Goal: Task Accomplishment & Management: Manage account settings

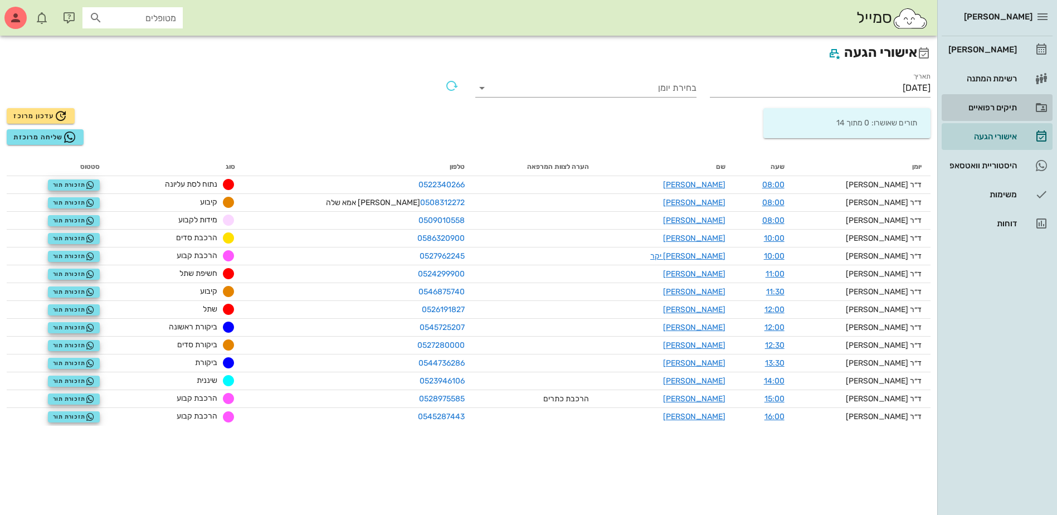
drag, startPoint x: 1000, startPoint y: 105, endPoint x: 956, endPoint y: 109, distance: 44.2
click at [1000, 105] on div "תיקים רפואיים" at bounding box center [981, 107] width 71 height 9
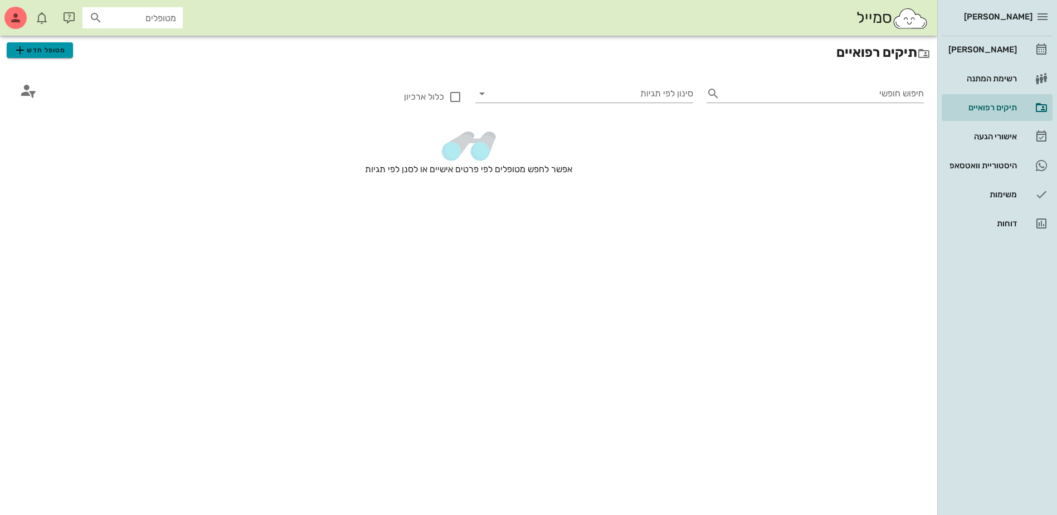
click at [47, 54] on span "מטופל חדש" at bounding box center [39, 49] width 52 height 13
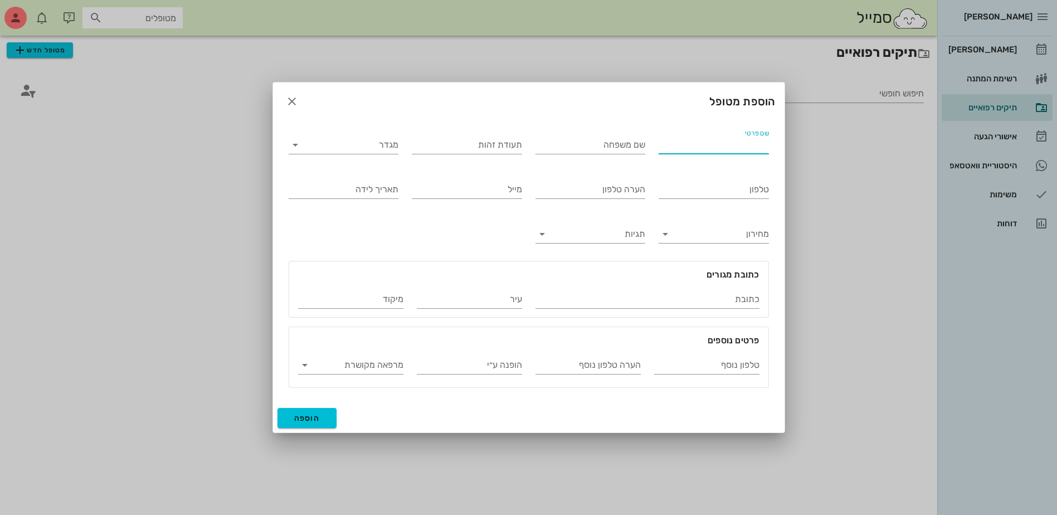
click at [711, 147] on input "שם פרטי" at bounding box center [714, 145] width 110 height 18
type input "[PERSON_NAME]"
click at [397, 150] on input "מגדר" at bounding box center [353, 145] width 93 height 18
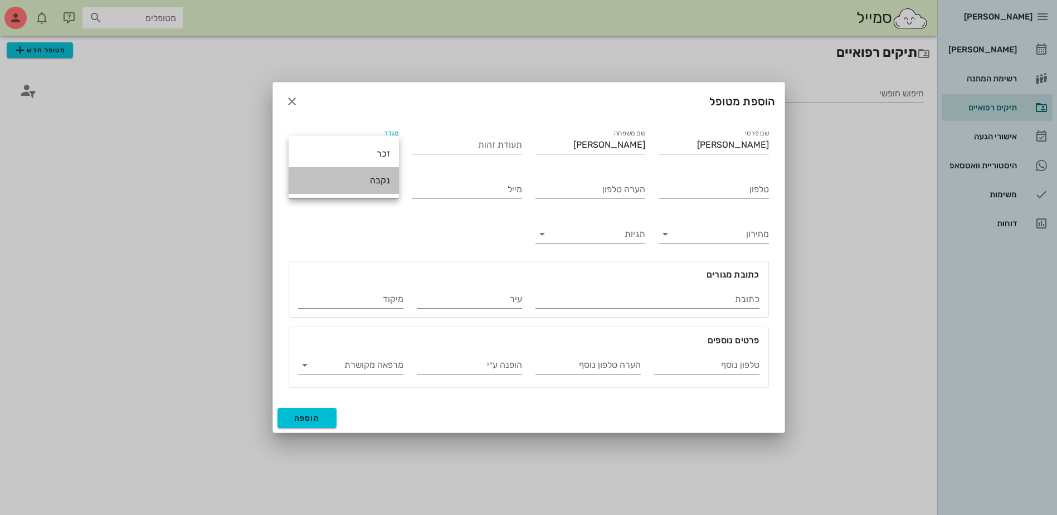
click at [380, 179] on div "נקבה" at bounding box center [344, 180] width 93 height 11
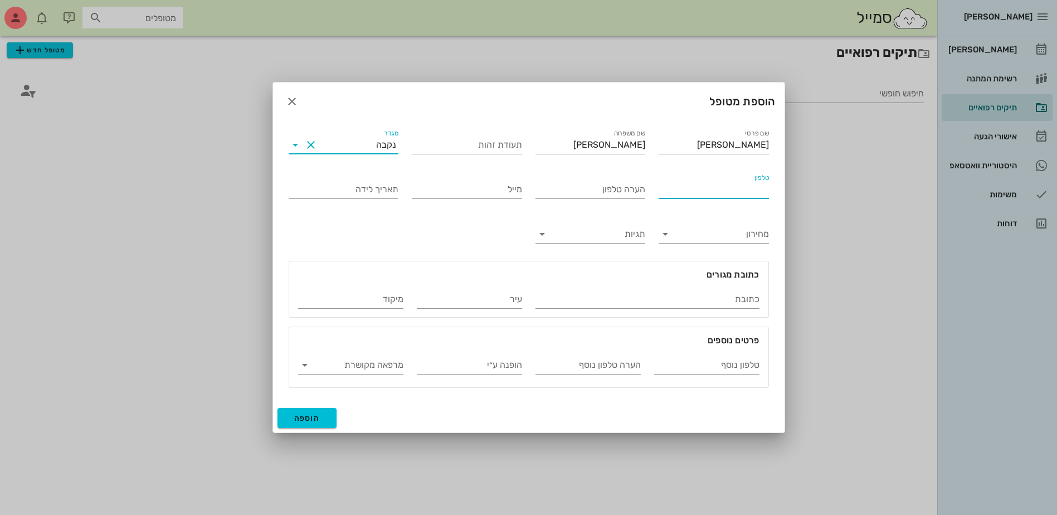
click at [727, 195] on input "טלפון" at bounding box center [714, 190] width 110 height 18
type input "052-3438669"
click at [315, 417] on span "הוספה" at bounding box center [307, 418] width 26 height 9
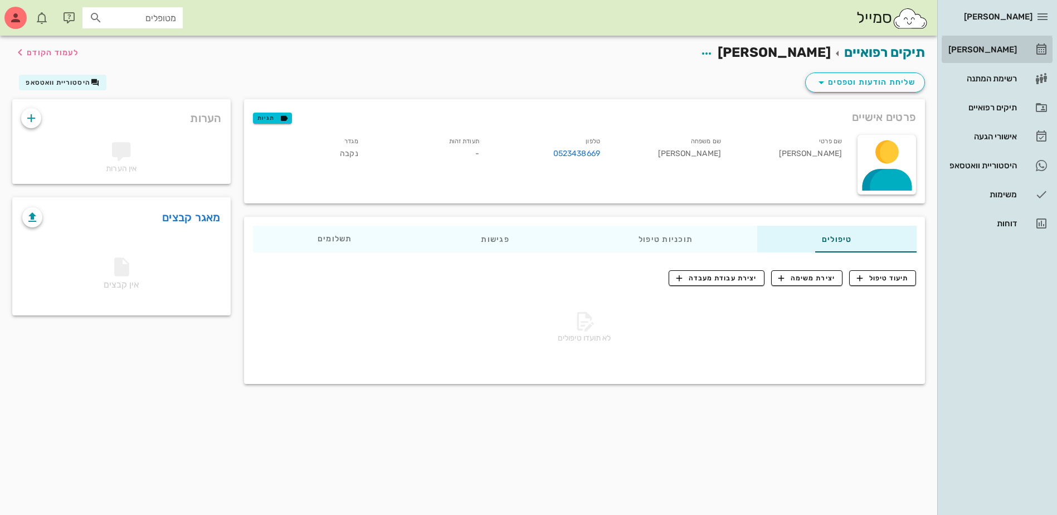
click at [997, 42] on div "[PERSON_NAME]" at bounding box center [981, 50] width 71 height 18
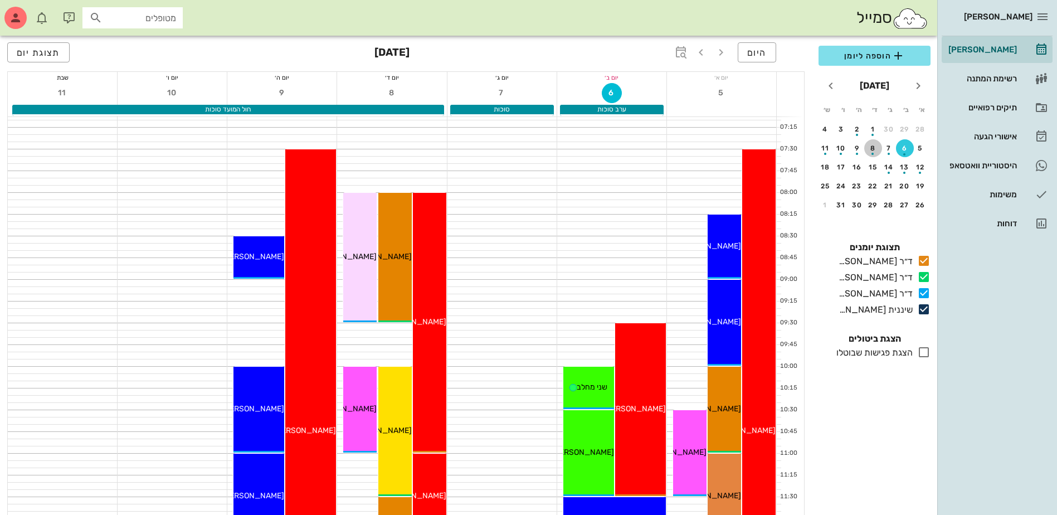
click at [872, 142] on button "8" at bounding box center [873, 148] width 18 height 18
click at [877, 50] on span "הוספה ליומן" at bounding box center [875, 55] width 94 height 13
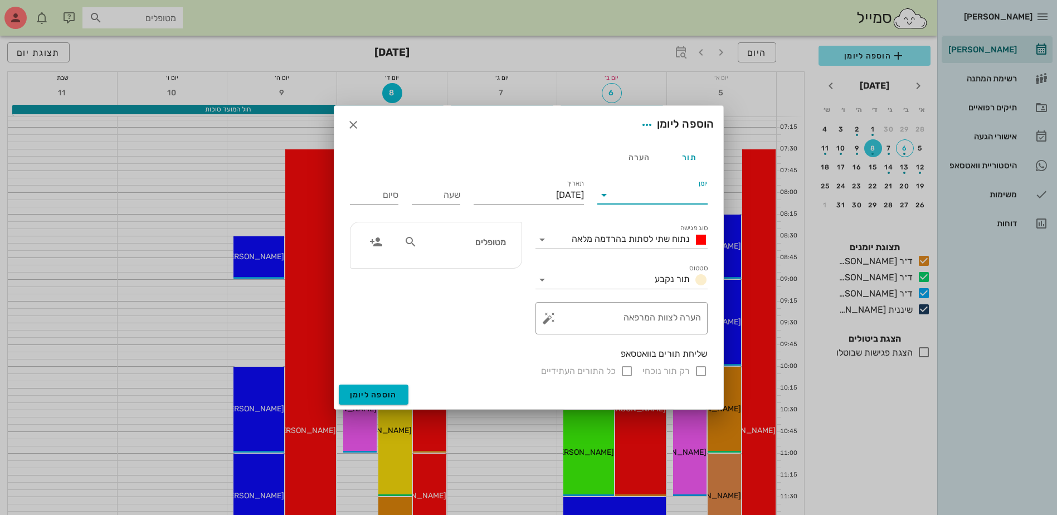
click at [658, 198] on input "יומן" at bounding box center [660, 195] width 95 height 18
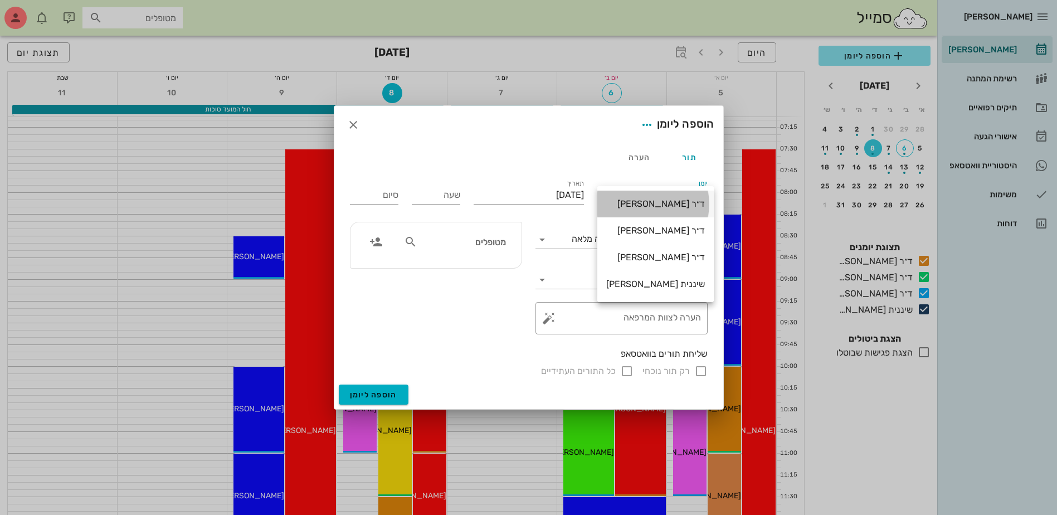
click at [663, 197] on div "ד״ר [PERSON_NAME]" at bounding box center [655, 204] width 99 height 24
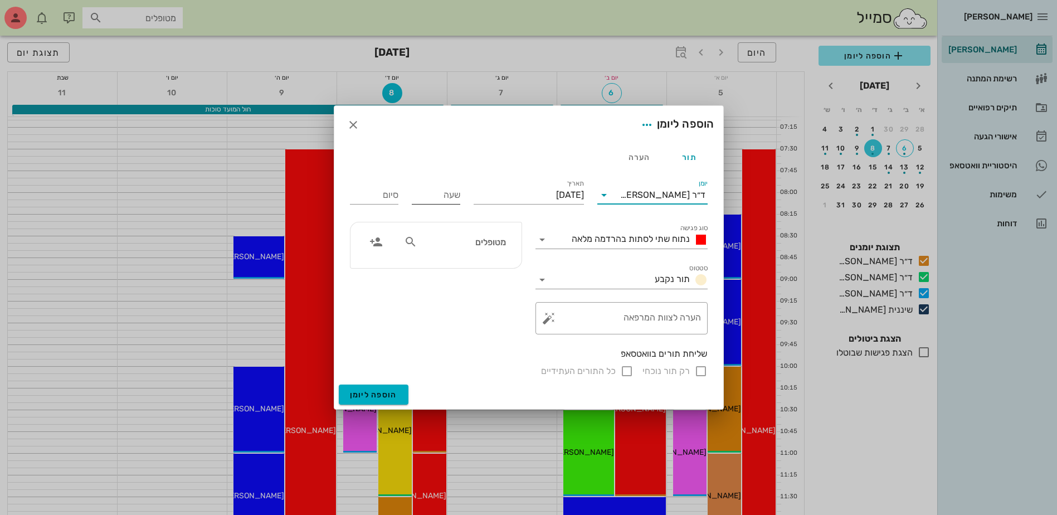
click at [430, 200] on input "שעה" at bounding box center [436, 195] width 48 height 18
click at [578, 243] on span "נתוח שתי לסתות בהרדמה מלאה" at bounding box center [631, 239] width 118 height 11
type input "10:30"
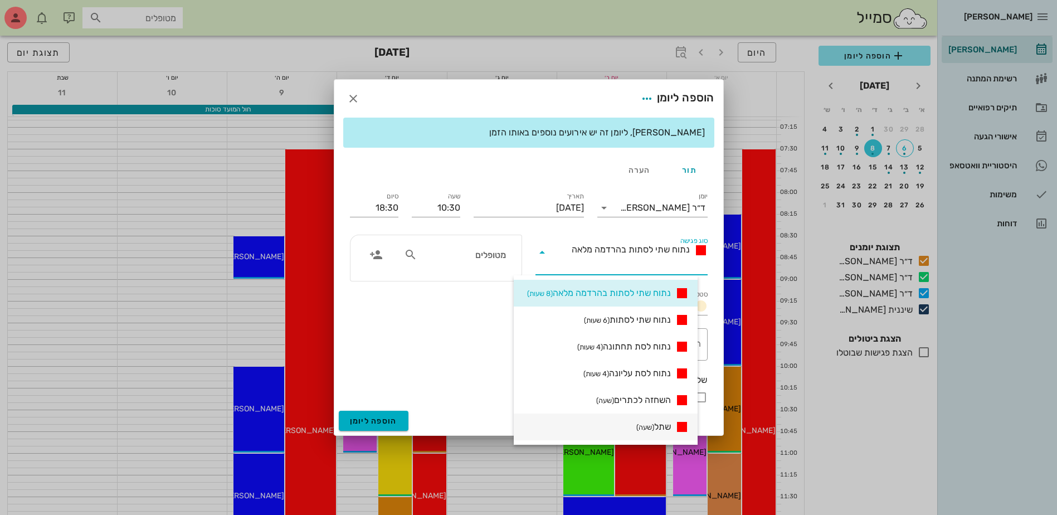
click at [667, 424] on span "שתל (שעה)" at bounding box center [653, 426] width 35 height 13
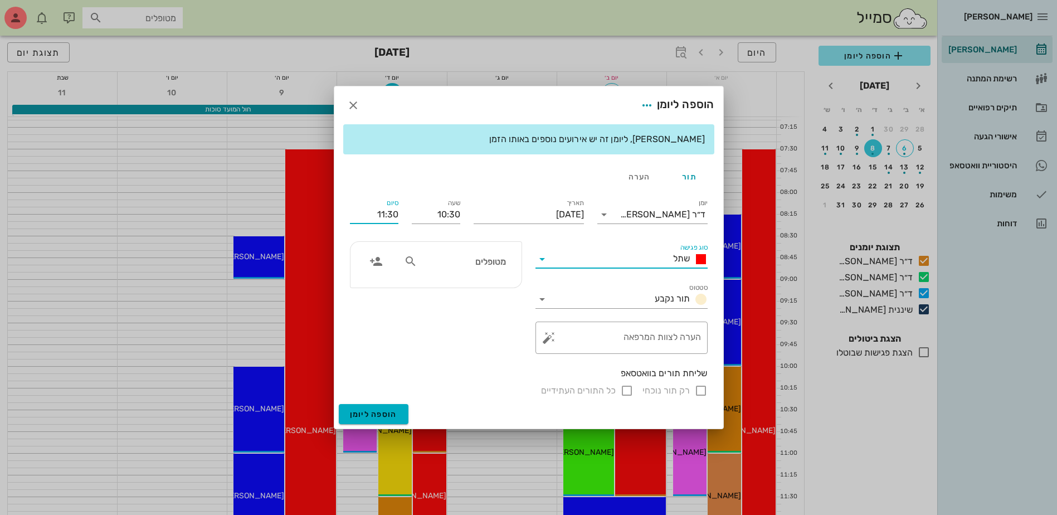
click at [387, 219] on input "11:30" at bounding box center [374, 215] width 48 height 18
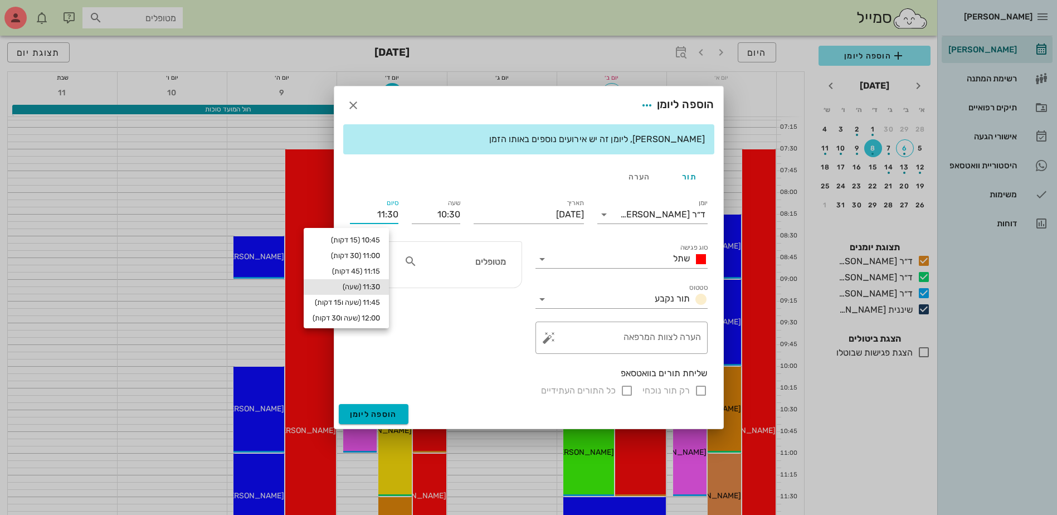
drag, startPoint x: 377, startPoint y: 215, endPoint x: 468, endPoint y: 222, distance: 91.6
click at [468, 222] on div "יומן ד״ר ג׳[PERSON_NAME] סוג פגישה שתל סטטוס תור נקבע תאריך [DATE] שעה 10:30 סי…" at bounding box center [528, 297] width 371 height 214
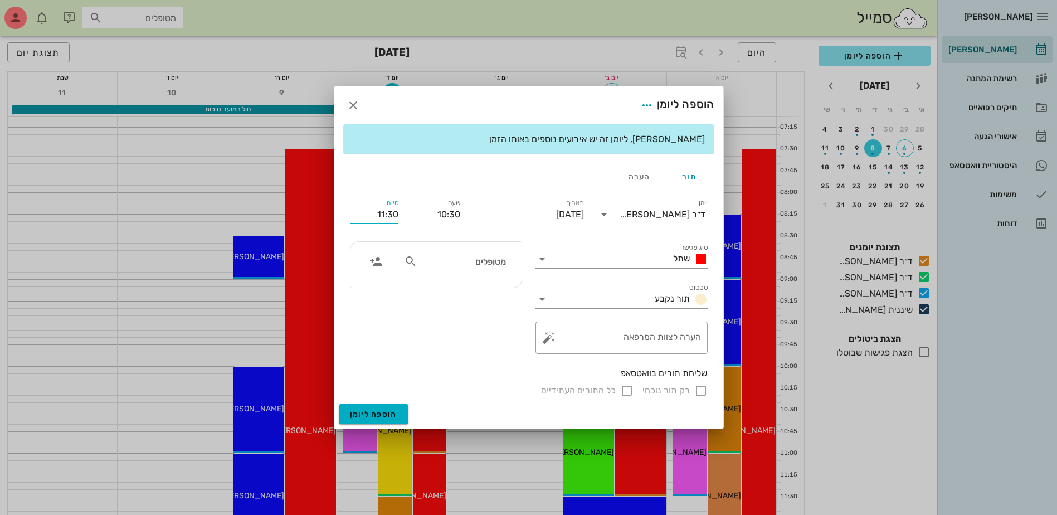
click at [390, 211] on input "11:30" at bounding box center [374, 215] width 48 height 18
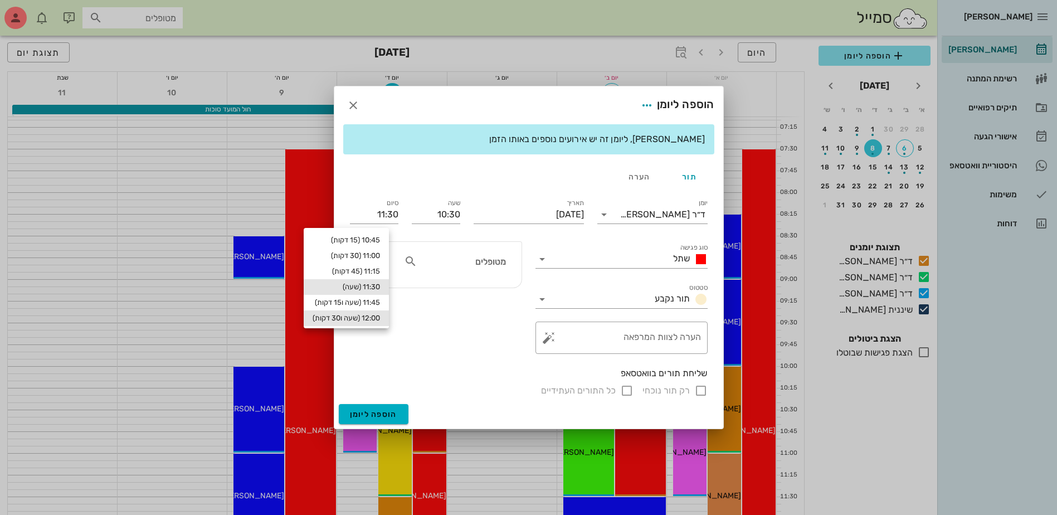
click at [380, 318] on div "12:00 (שעה ו30 דקות)" at bounding box center [346, 318] width 67 height 9
type input "12:00"
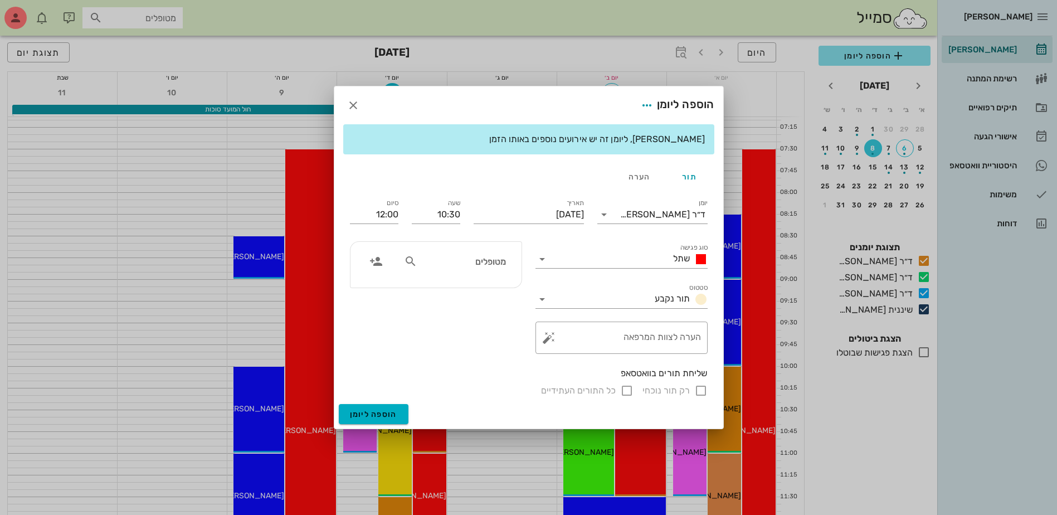
click at [497, 264] on input "מטופלים" at bounding box center [463, 261] width 86 height 14
type input "[PERSON_NAME]"
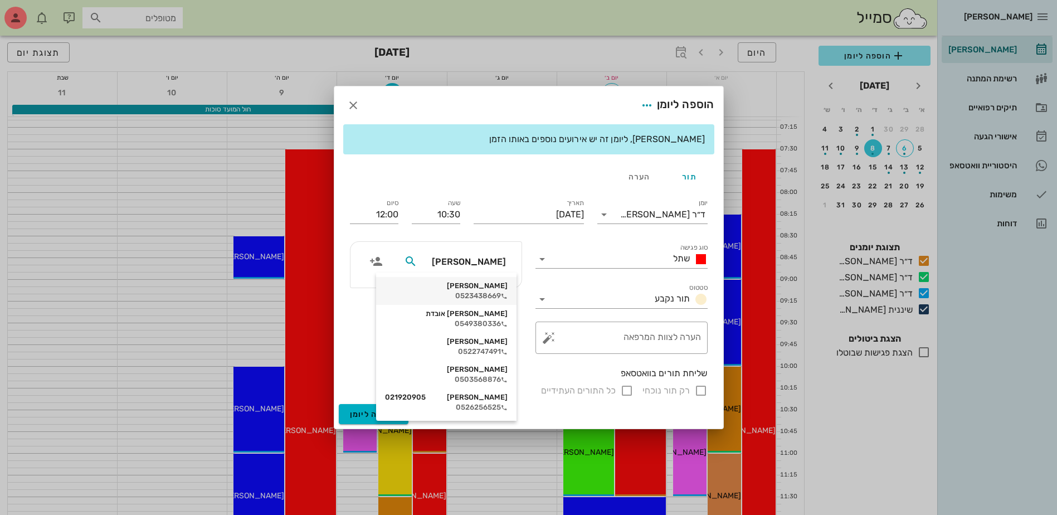
click at [494, 294] on div "0523438669" at bounding box center [446, 295] width 123 height 9
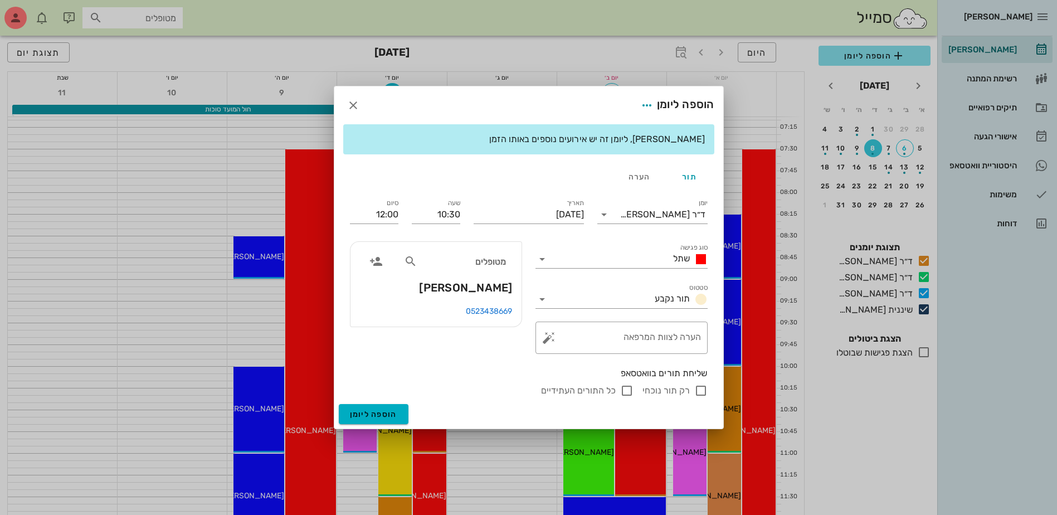
click at [700, 391] on input "רק תור נוכחי" at bounding box center [700, 390] width 13 height 13
checkbox input "false"
click at [376, 415] on span "הוספה ליומן" at bounding box center [373, 414] width 47 height 9
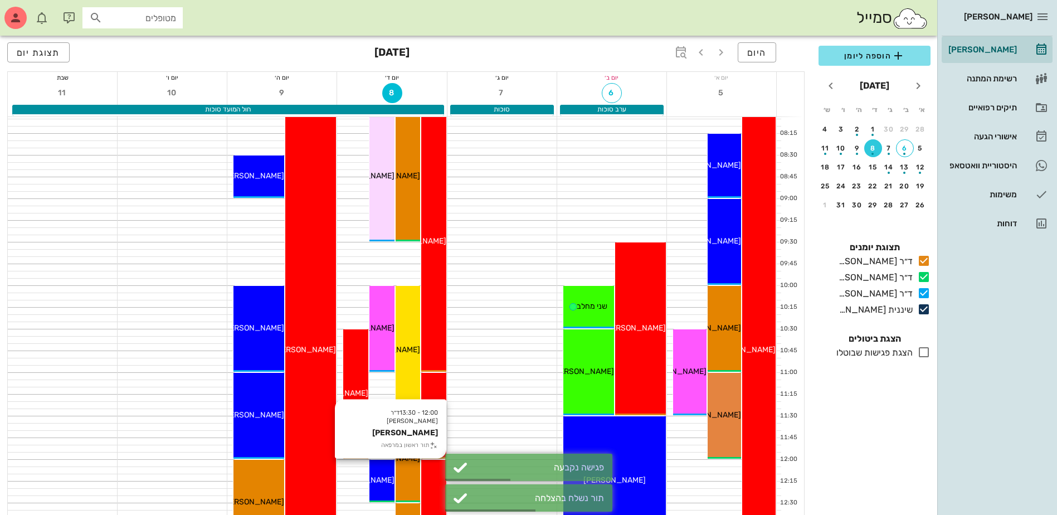
scroll to position [223, 0]
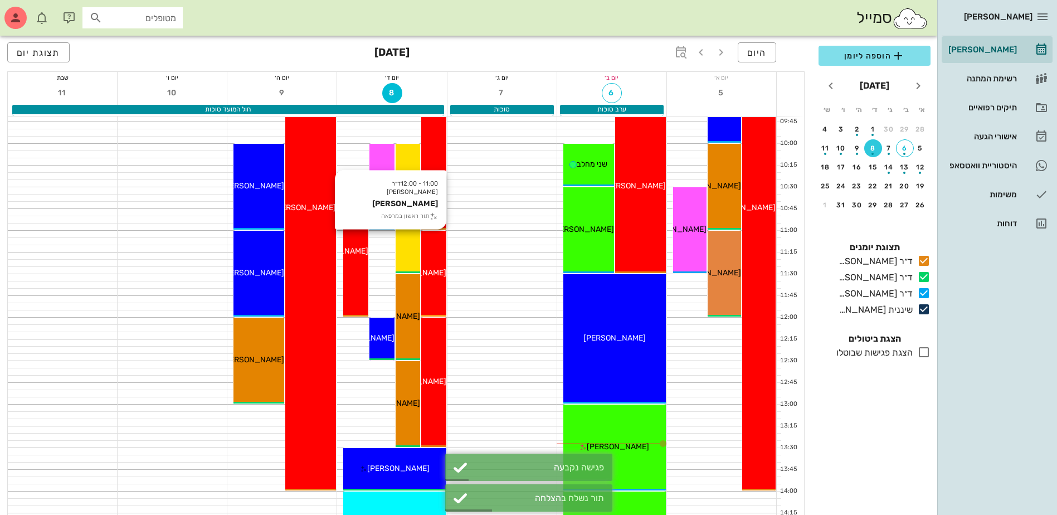
click at [431, 287] on div "11:00 - 12:00 ד״ר ג׳[PERSON_NAME] [PERSON_NAME] תור ראשון במרפאה [PERSON_NAME]" at bounding box center [433, 274] width 25 height 86
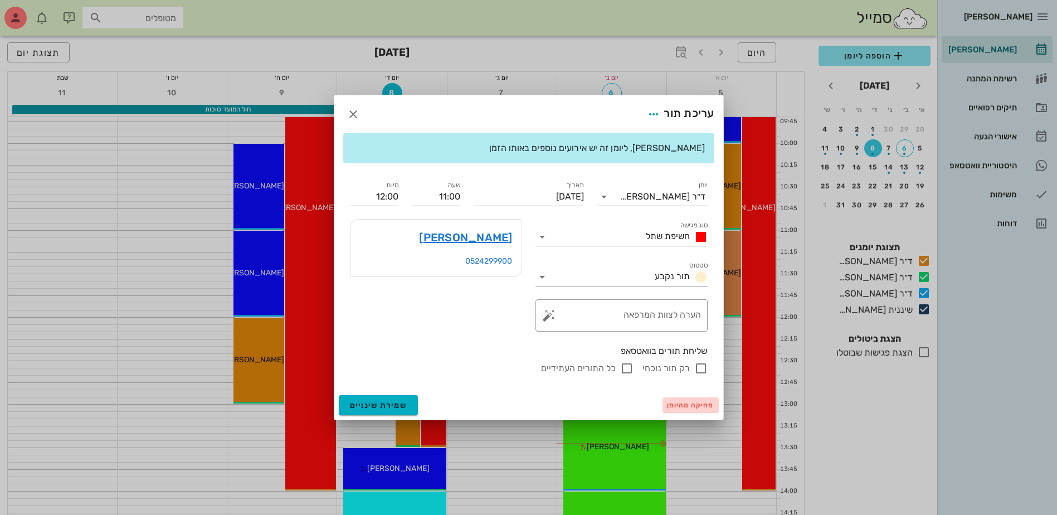
click at [678, 408] on span "מחיקה מהיומן" at bounding box center [690, 405] width 47 height 8
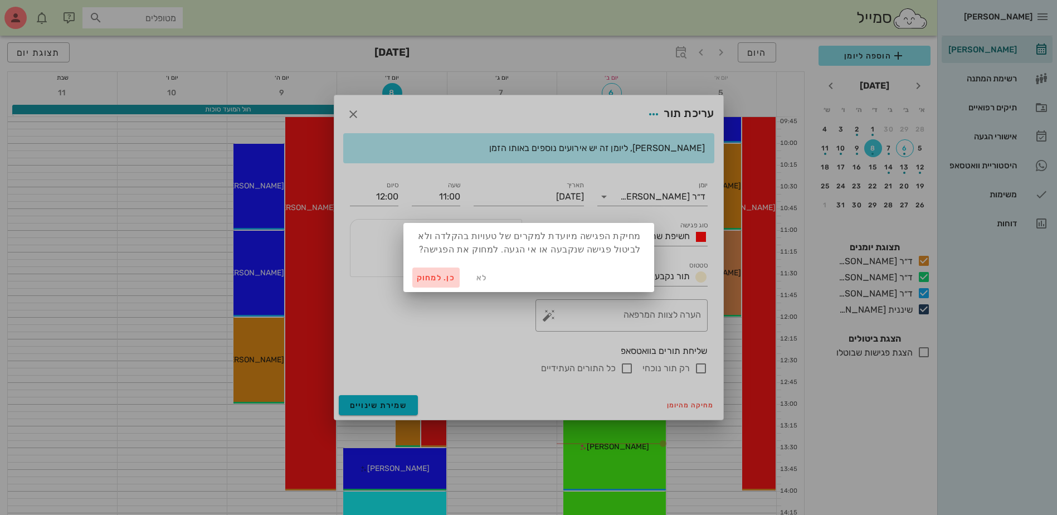
click at [427, 273] on span "כן. למחוק" at bounding box center [436, 277] width 39 height 9
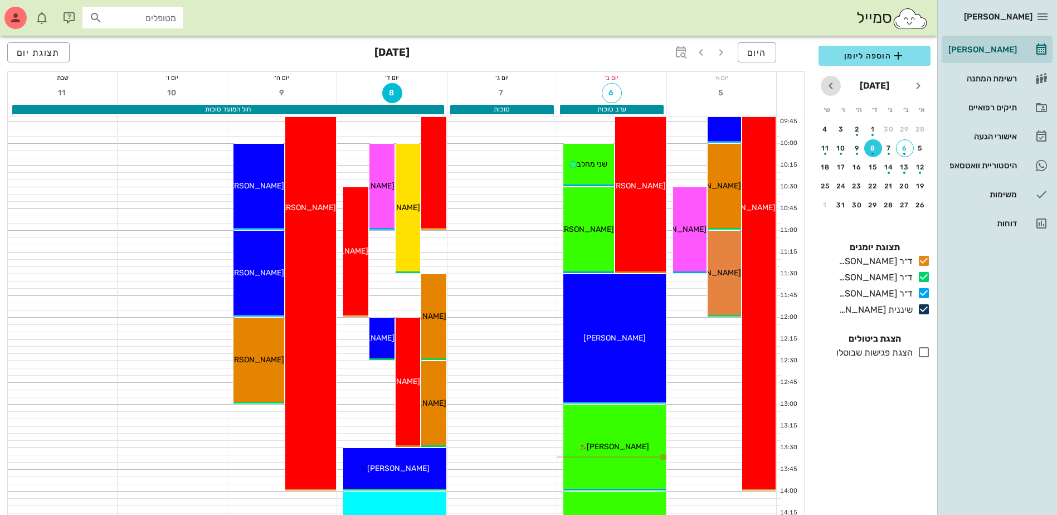
click at [828, 86] on icon "חודש הבא" at bounding box center [830, 85] width 13 height 13
click at [921, 164] on div "9" at bounding box center [921, 167] width 18 height 8
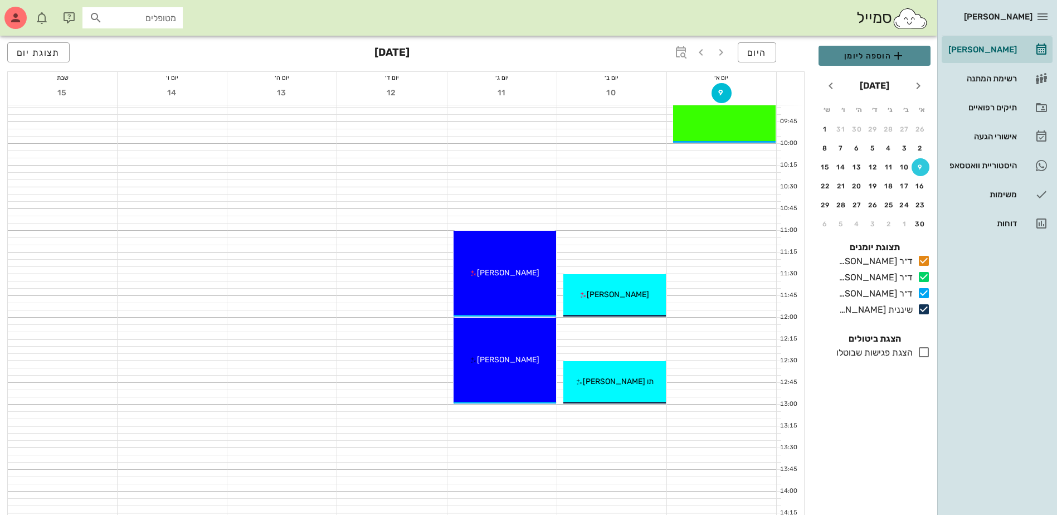
click at [866, 54] on span "הוספה ליומן" at bounding box center [875, 55] width 94 height 13
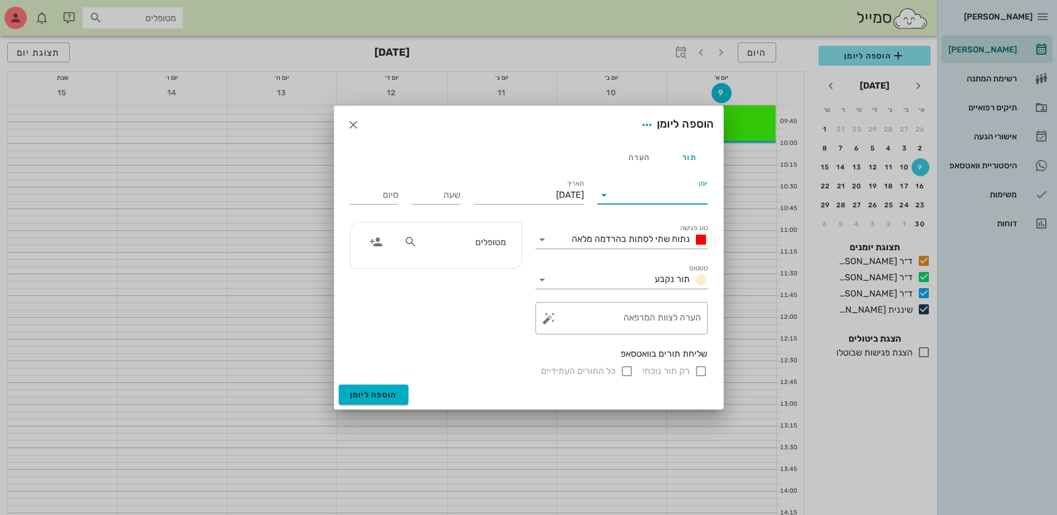
click at [666, 196] on input "יומן" at bounding box center [660, 195] width 95 height 18
click at [653, 259] on div "ד״ר [PERSON_NAME]" at bounding box center [655, 257] width 99 height 11
click at [555, 202] on input "[DATE]" at bounding box center [529, 195] width 110 height 18
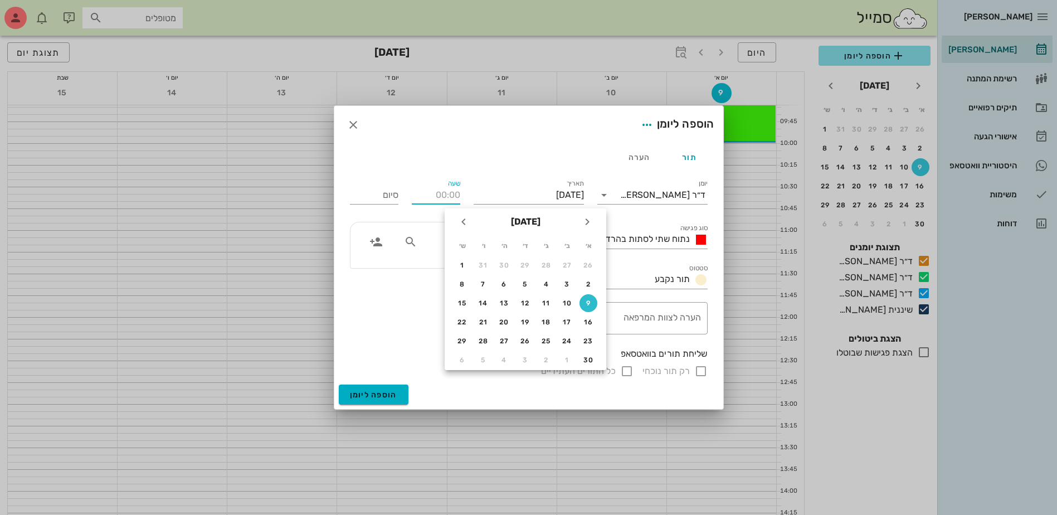
click at [429, 192] on input "שעה" at bounding box center [436, 195] width 48 height 18
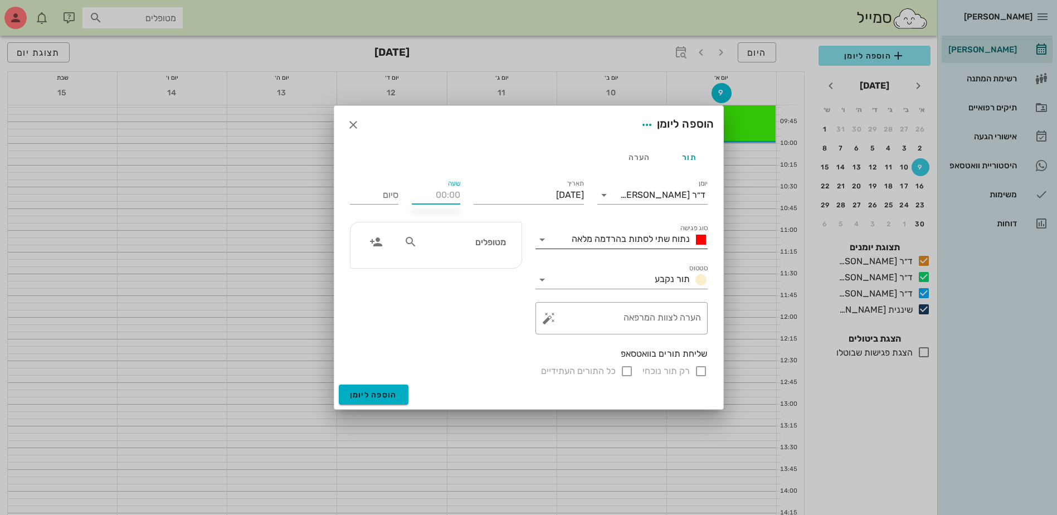
click at [613, 241] on span "נתוח שתי לסתות בהרדמה מלאה" at bounding box center [631, 239] width 118 height 11
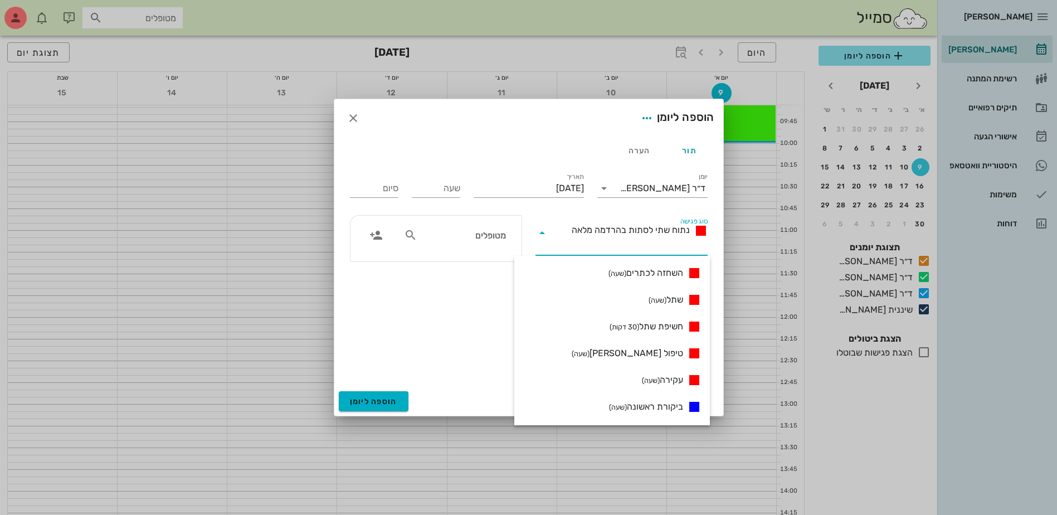
scroll to position [334, 0]
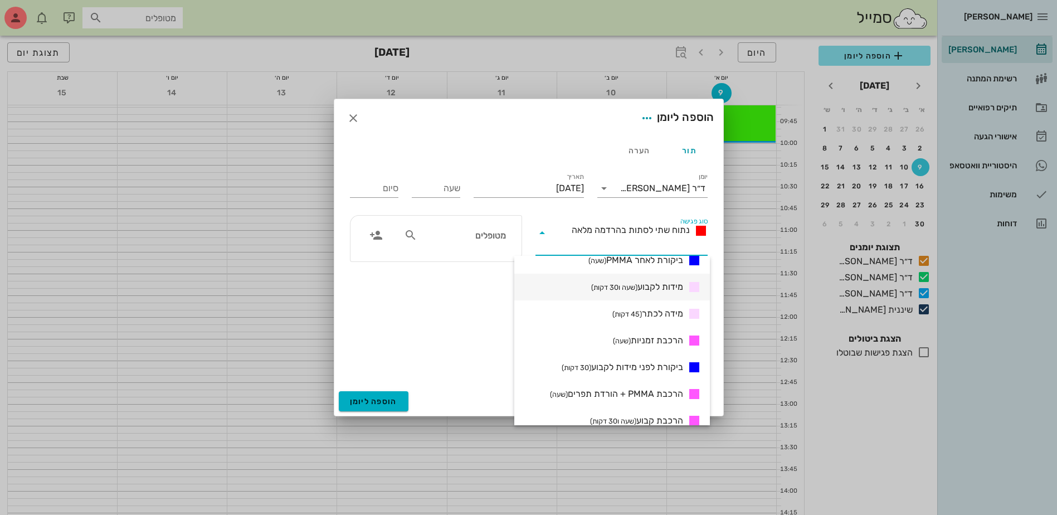
click at [645, 286] on span "מידות לקבוע (שעה ו30 דקות)" at bounding box center [637, 286] width 92 height 13
type input "01:30"
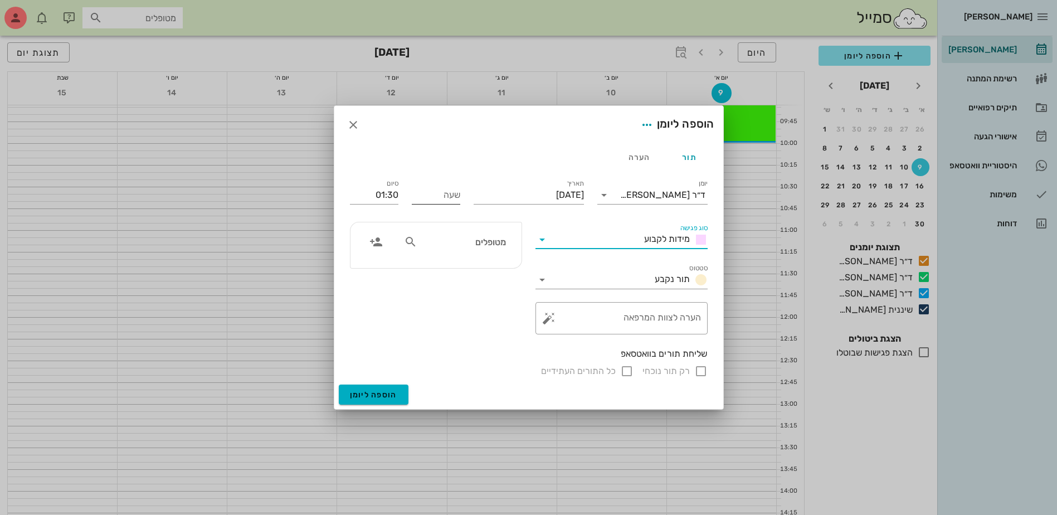
click at [439, 192] on input "שעה" at bounding box center [436, 195] width 48 height 18
type input "10:00"
type input "11:30"
click at [366, 195] on input "11:30" at bounding box center [374, 195] width 48 height 18
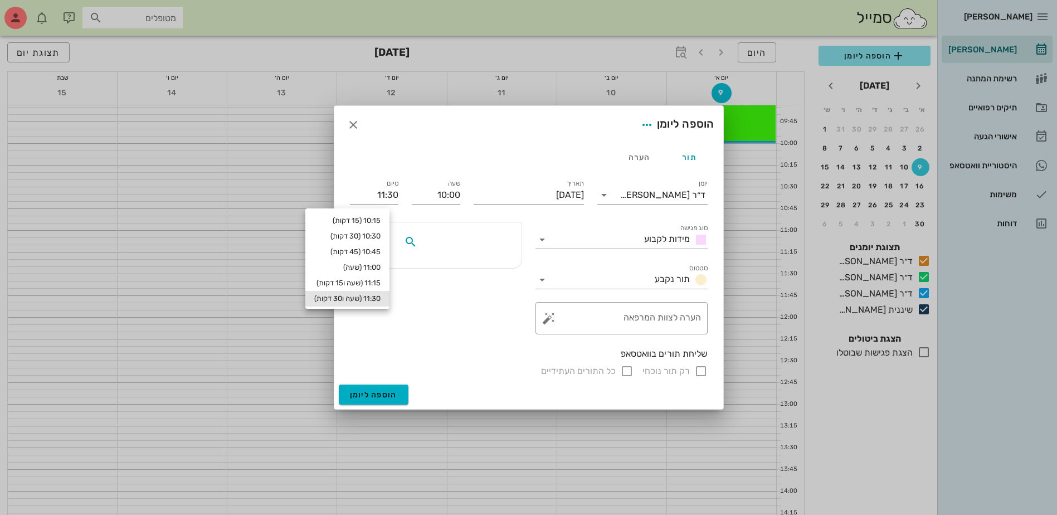
click at [504, 247] on input "text" at bounding box center [463, 242] width 86 height 14
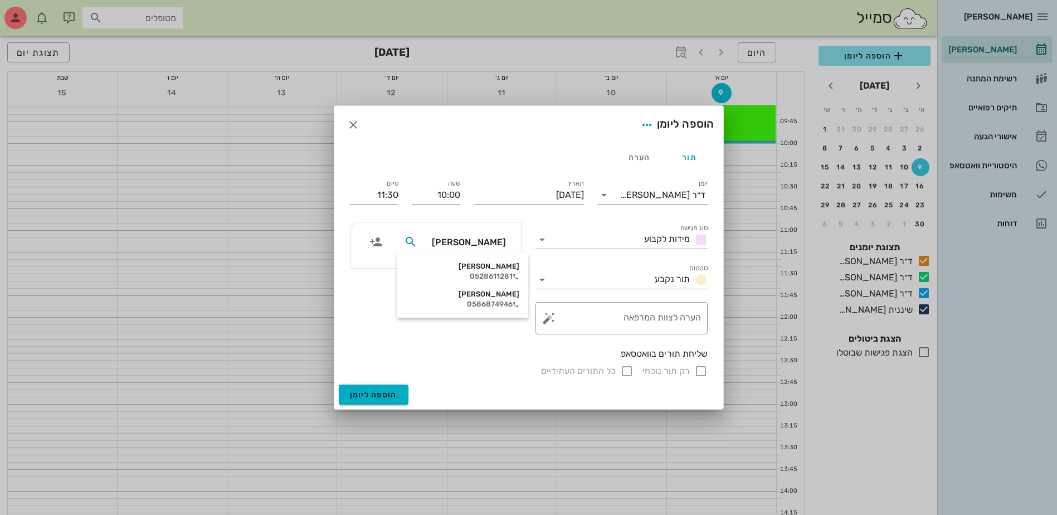
type input "דבו"
click at [466, 274] on div "0586874946" at bounding box center [462, 276] width 113 height 9
click at [704, 371] on input "רק תור נוכחי" at bounding box center [700, 370] width 13 height 13
checkbox input "false"
click at [379, 393] on span "הוספה ליומן" at bounding box center [373, 394] width 47 height 9
